Goal: Information Seeking & Learning: Learn about a topic

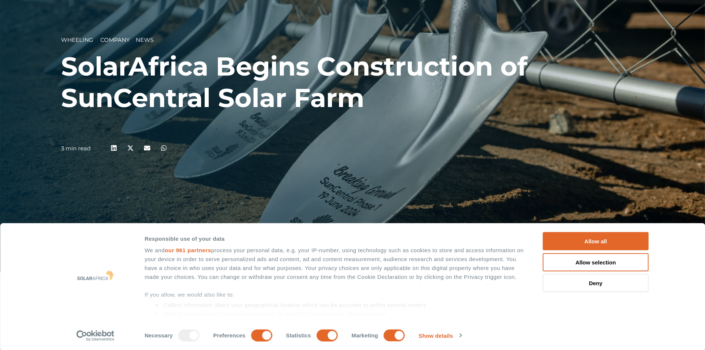
scroll to position [111, 0]
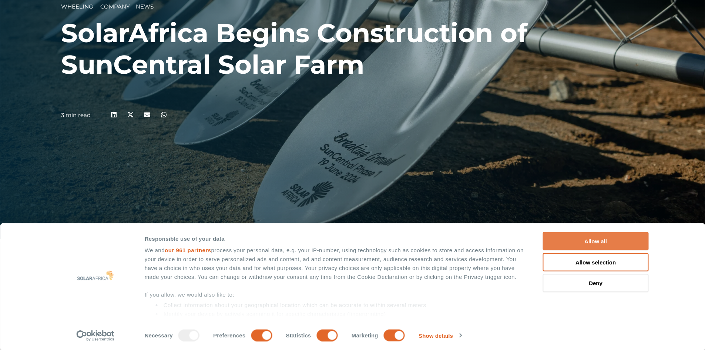
click at [607, 241] on button "Allow all" at bounding box center [596, 241] width 106 height 18
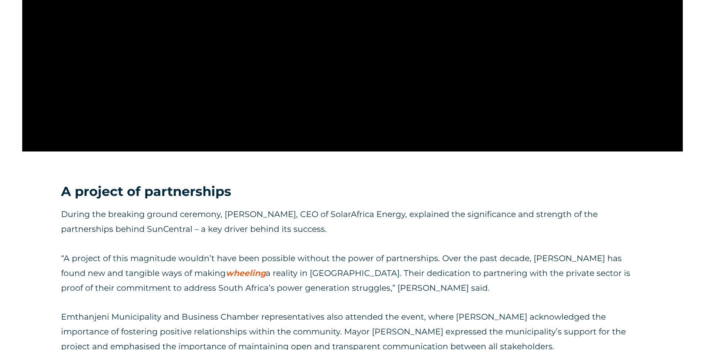
scroll to position [777, 0]
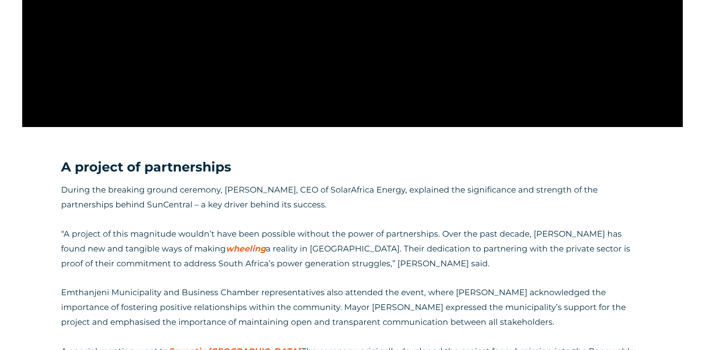
click at [359, 187] on p "During the breaking ground ceremony, [PERSON_NAME], CEO of SolarAfrica Energy, …" at bounding box center [352, 197] width 583 height 30
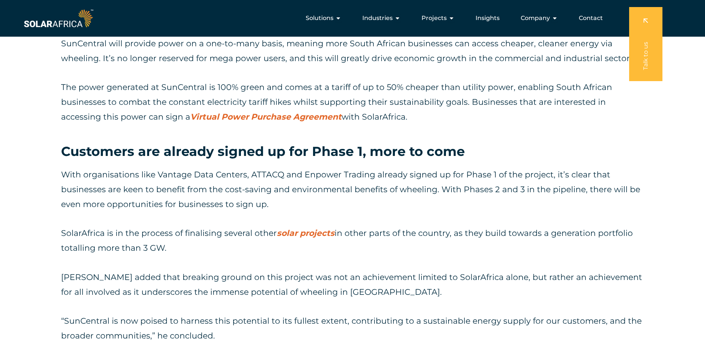
scroll to position [1580, 0]
drag, startPoint x: 158, startPoint y: 177, endPoint x: 244, endPoint y: 172, distance: 86.8
click at [244, 172] on p "With organisations like Vantage Data Centers, ATTACQ and Enpower Trading alread…" at bounding box center [352, 190] width 583 height 44
copy p "Vantage Data Centers"
click at [374, 136] on div "SunCentral will provide power on a one-to-many basis, meaning more South Africa…" at bounding box center [352, 86] width 583 height 114
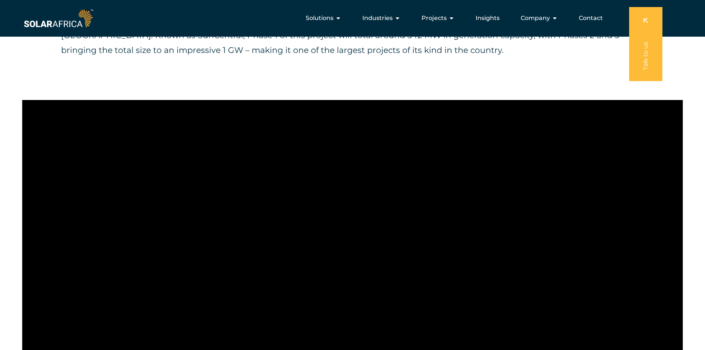
scroll to position [285, 0]
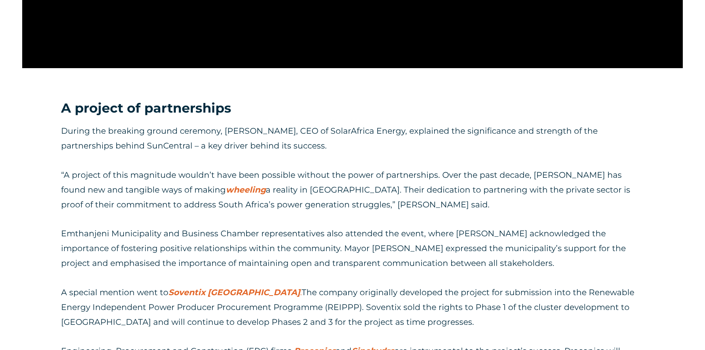
scroll to position [1377, 0]
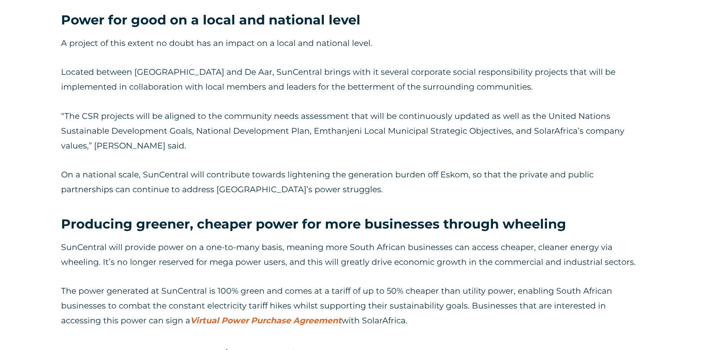
click at [443, 173] on p "On a national scale, SunCentral will contribute towards lightening the generati…" at bounding box center [352, 182] width 583 height 30
click at [457, 178] on p "On a national scale, SunCentral will contribute towards lightening the generati…" at bounding box center [352, 182] width 583 height 30
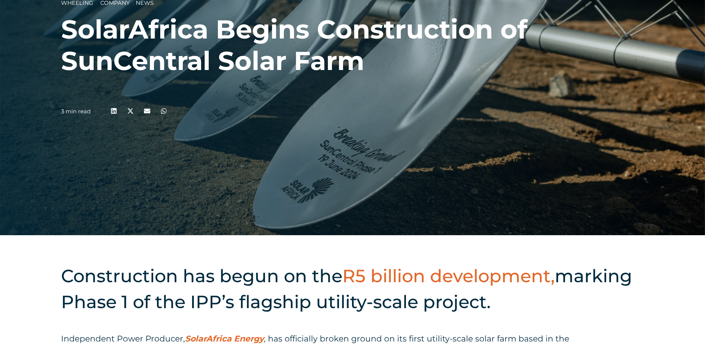
scroll to position [118, 0]
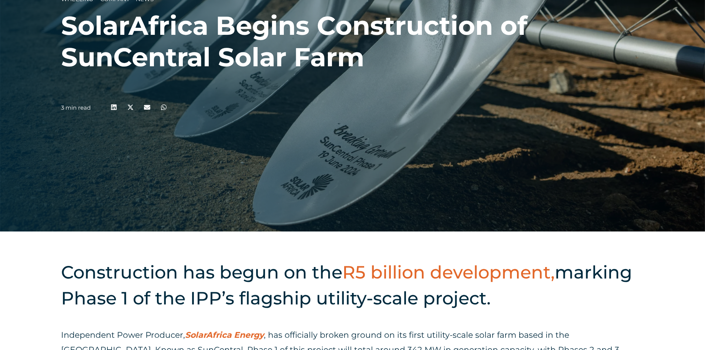
click at [60, 22] on div "Wheeling Company __ News SolarAfrica Begins Construction of SunCentral Solar Fa…" at bounding box center [352, 57] width 705 height 350
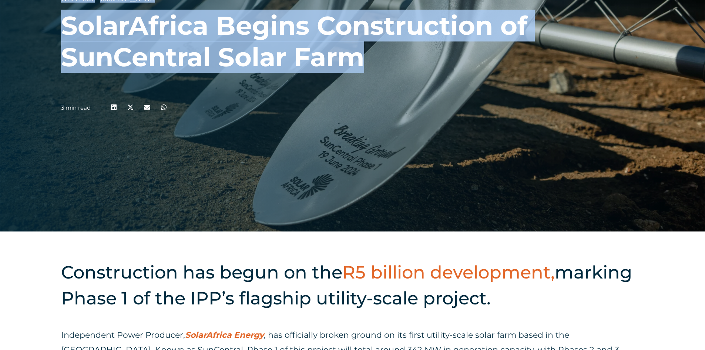
drag, startPoint x: 60, startPoint y: 22, endPoint x: 350, endPoint y: 62, distance: 292.9
click at [350, 62] on div "Wheeling Company __ News SolarAfrica Begins Construction of SunCentral Solar Fa…" at bounding box center [352, 57] width 705 height 350
copy div "Wheeling Company __ News SolarAfrica Begins Construction of SunCentral Solar Fa…"
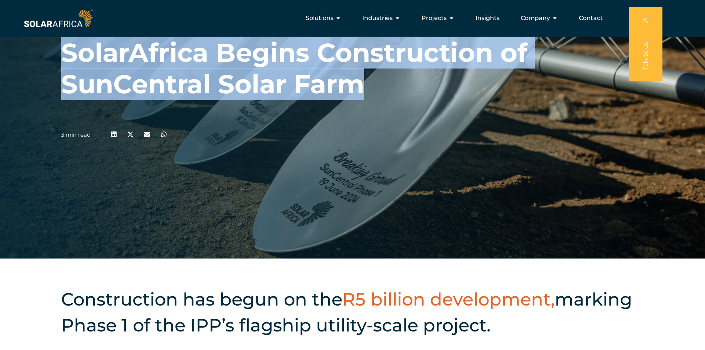
scroll to position [81, 0]
